Goal: Information Seeking & Learning: Learn about a topic

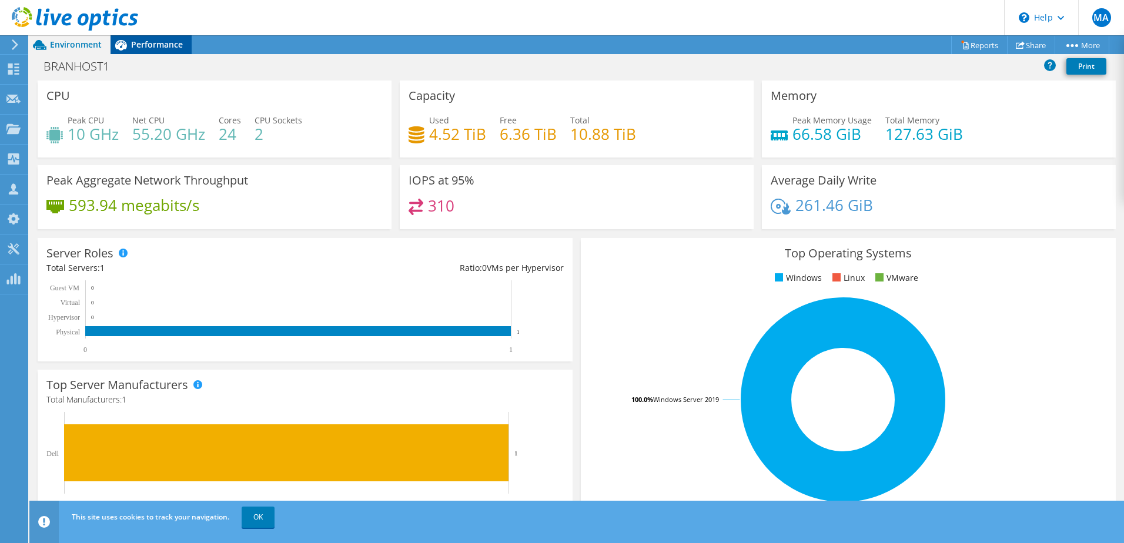
click at [179, 45] on span "Performance" at bounding box center [157, 44] width 52 height 11
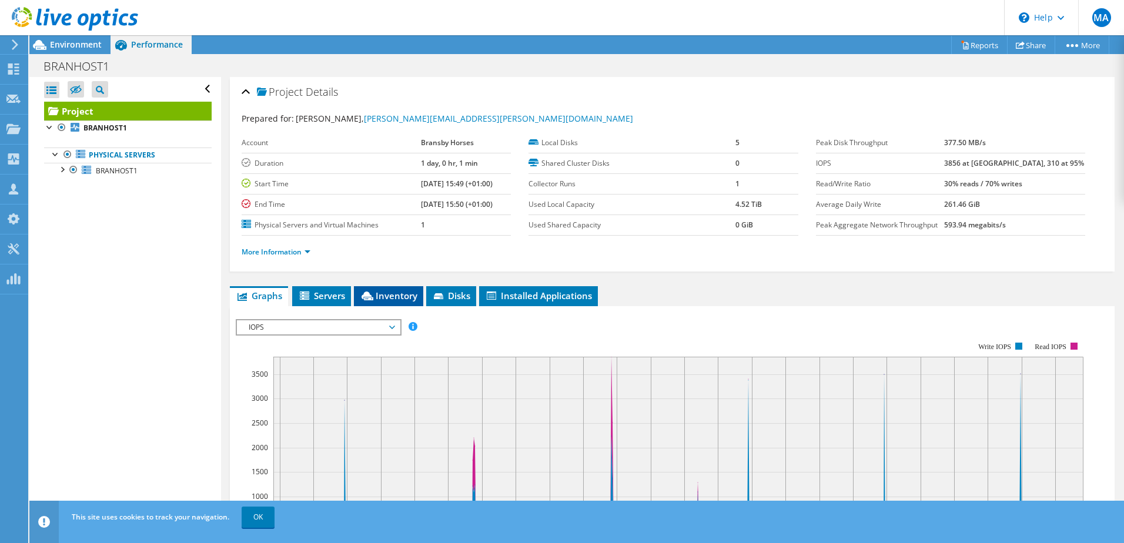
click at [380, 293] on span "Inventory" at bounding box center [389, 296] width 58 height 12
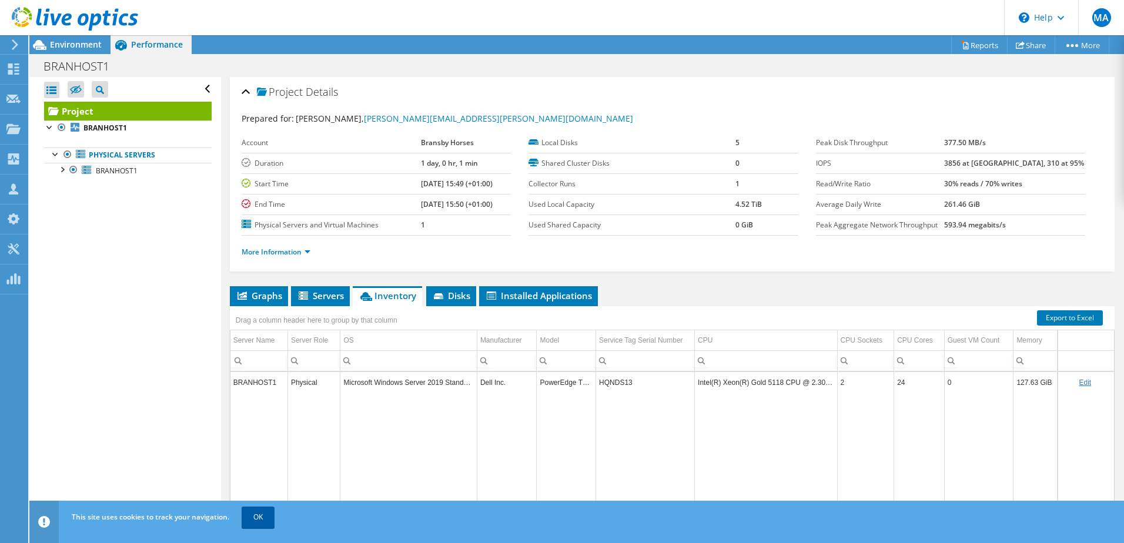
click at [258, 513] on link "OK" at bounding box center [258, 517] width 33 height 21
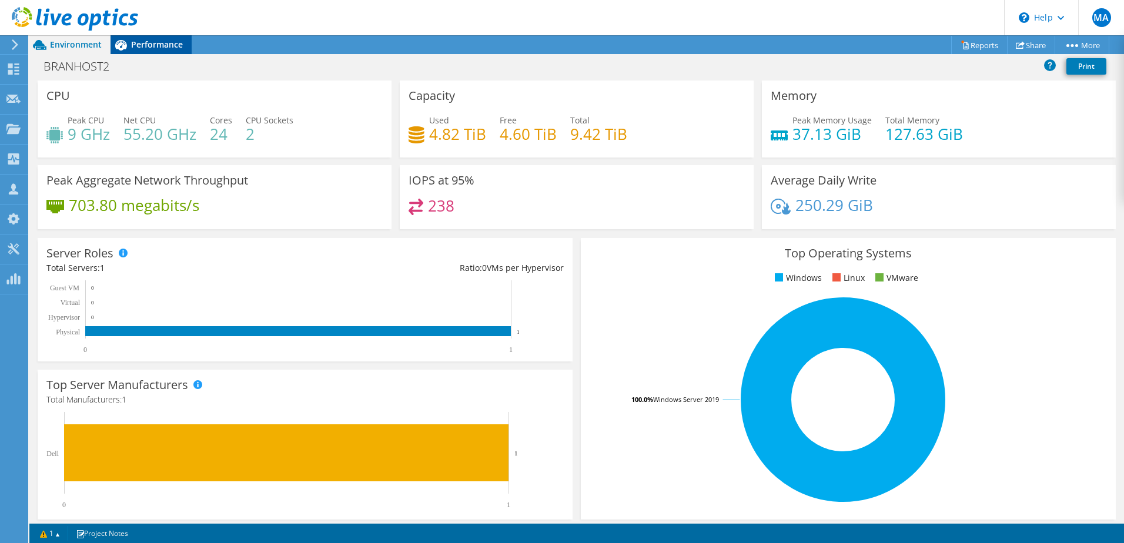
click at [153, 44] on span "Performance" at bounding box center [157, 44] width 52 height 11
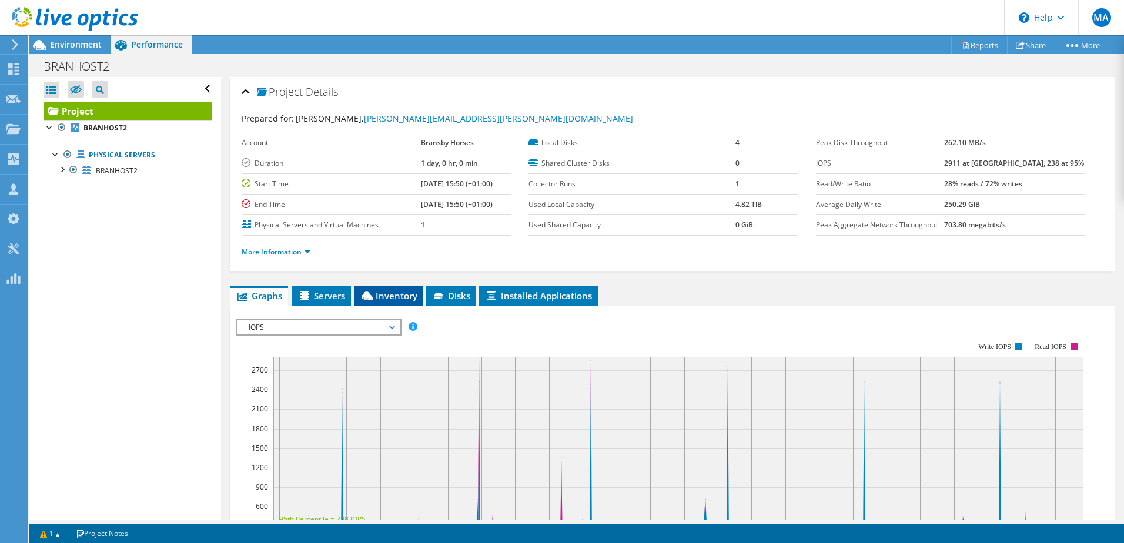
click at [388, 294] on span "Inventory" at bounding box center [389, 296] width 58 height 12
